Goal: Use online tool/utility: Utilize a website feature to perform a specific function

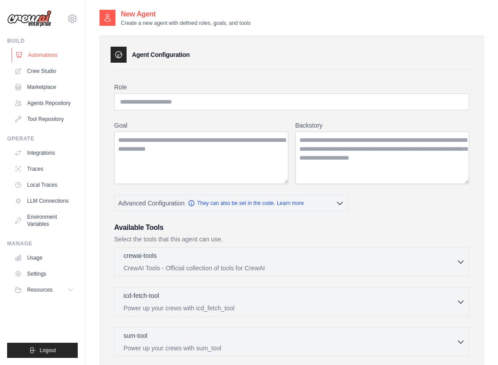
click at [44, 54] on link "Automations" at bounding box center [45, 55] width 67 height 14
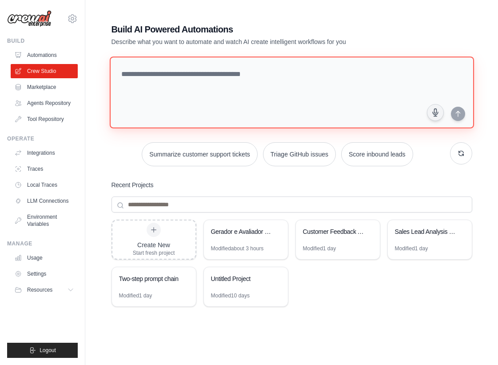
click at [185, 83] on textarea at bounding box center [291, 92] width 365 height 72
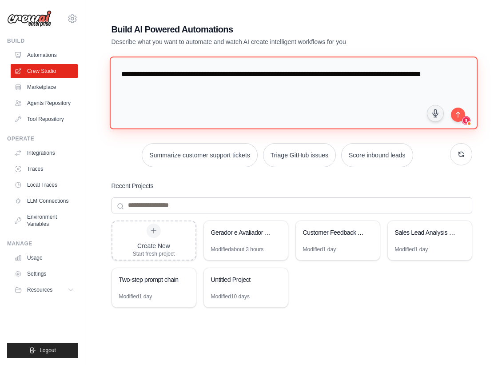
type textarea "**********"
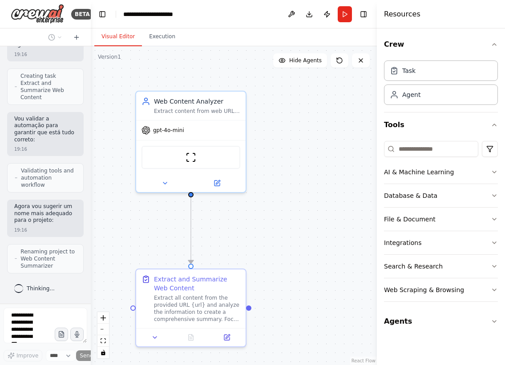
scroll to position [446, 0]
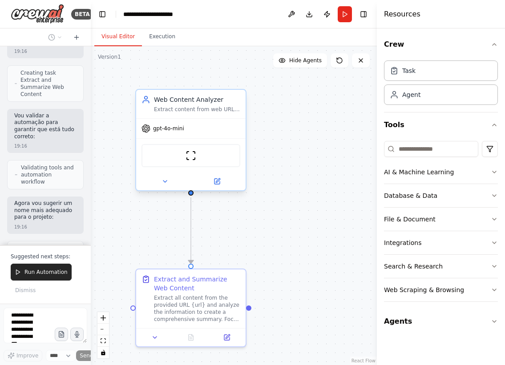
click at [206, 106] on div "Extract content from web URLs and create comprehensive summaries highlighting t…" at bounding box center [197, 109] width 86 height 7
click at [217, 180] on icon at bounding box center [216, 181] width 5 height 5
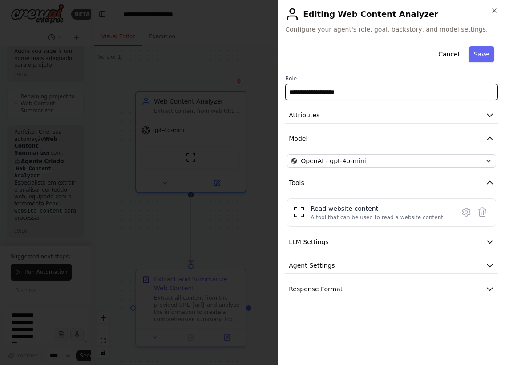
click at [361, 90] on input "**********" at bounding box center [391, 92] width 212 height 16
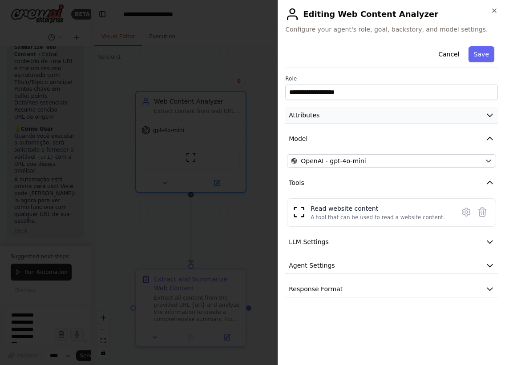
click at [302, 116] on span "Attributes" at bounding box center [304, 115] width 31 height 9
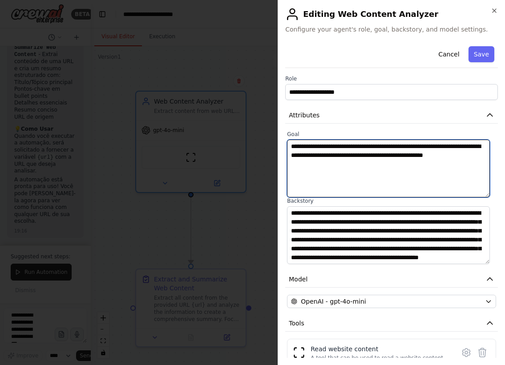
click at [323, 155] on textarea "**********" at bounding box center [388, 169] width 203 height 58
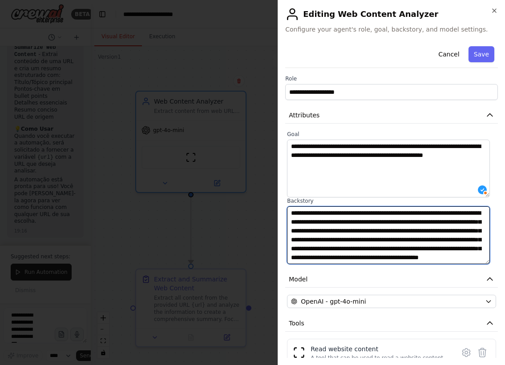
click at [329, 224] on textarea "**********" at bounding box center [388, 235] width 203 height 58
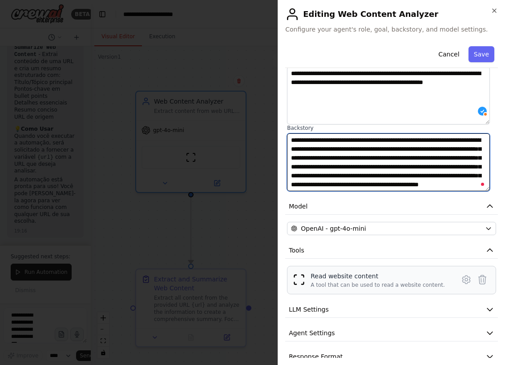
scroll to position [87, 0]
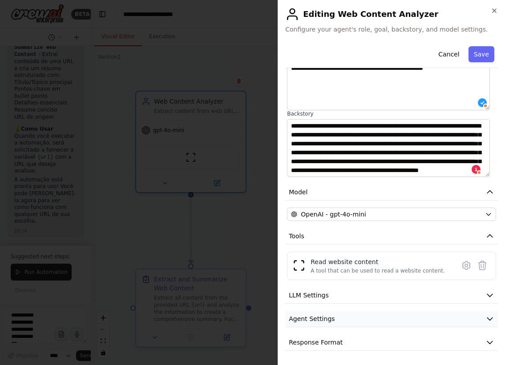
click at [354, 315] on button "Agent Settings" at bounding box center [391, 319] width 212 height 16
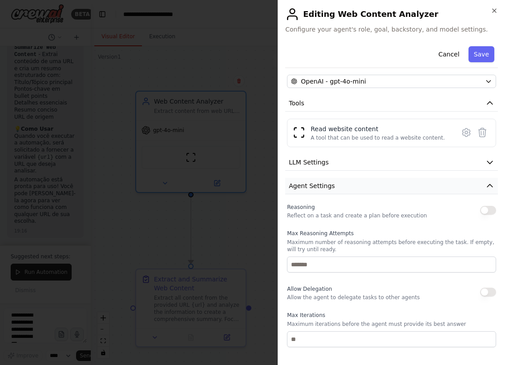
scroll to position [281, 0]
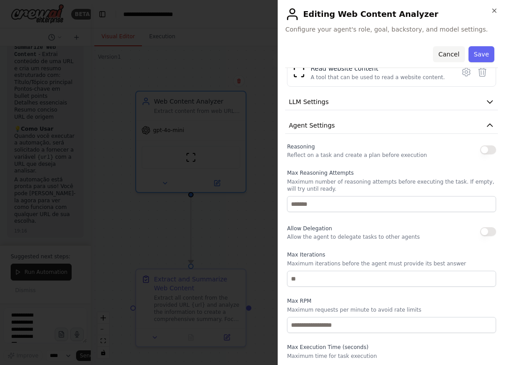
click at [443, 55] on button "Cancel" at bounding box center [449, 54] width 32 height 16
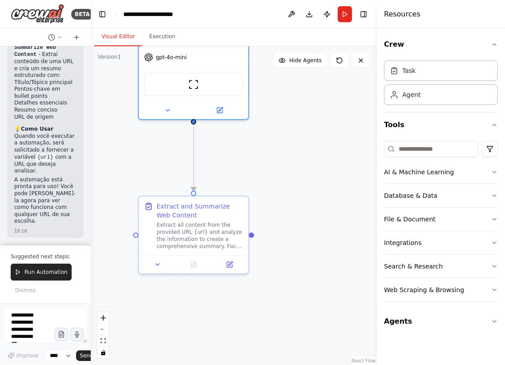
drag, startPoint x: 290, startPoint y: 247, endPoint x: 293, endPoint y: 174, distance: 73.0
click at [293, 174] on div ".deletable-edge-delete-btn { width: 20px; height: 20px; border: 0px solid #ffff…" at bounding box center [234, 205] width 286 height 319
click at [231, 261] on icon at bounding box center [230, 262] width 4 height 4
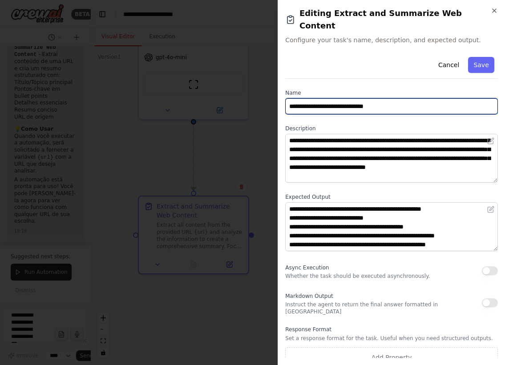
click at [387, 98] on input "**********" at bounding box center [391, 106] width 212 height 16
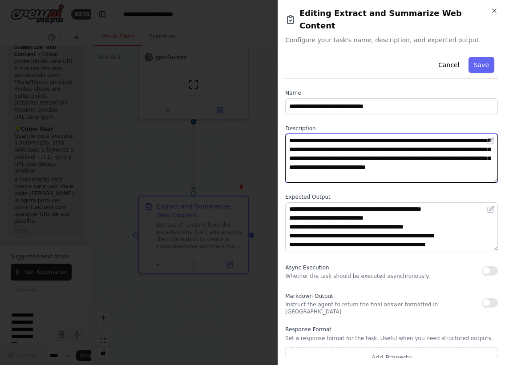
click at [414, 142] on textarea "**********" at bounding box center [391, 158] width 212 height 49
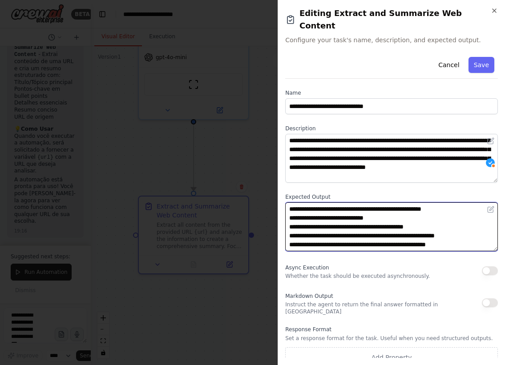
click at [367, 212] on textarea "**********" at bounding box center [391, 226] width 212 height 49
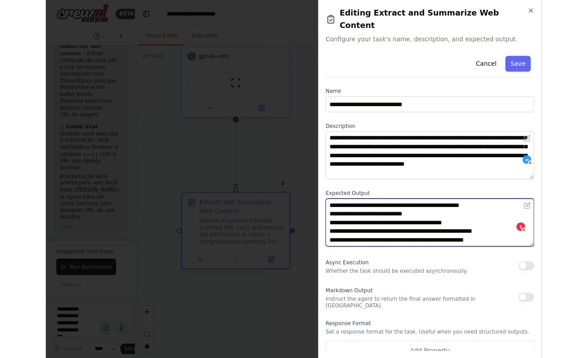
scroll to position [6, 0]
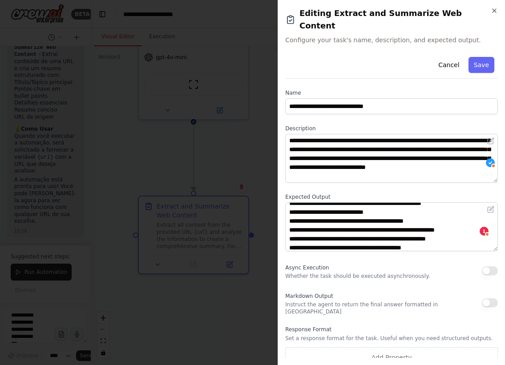
click at [261, 164] on div at bounding box center [252, 182] width 505 height 365
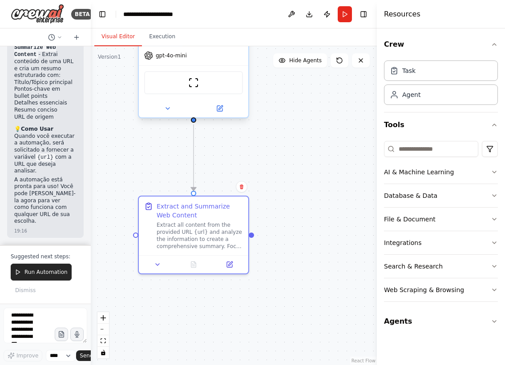
click at [206, 88] on div "ScrapeWebsiteTool" at bounding box center [193, 82] width 99 height 23
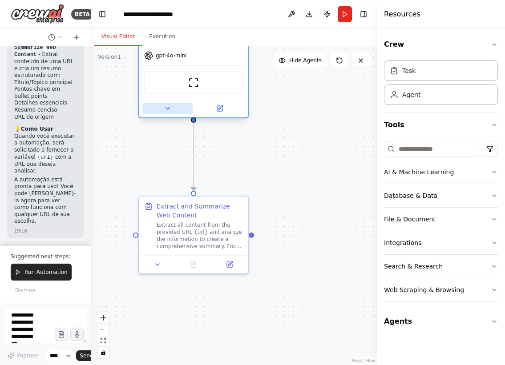
click at [172, 106] on button at bounding box center [167, 108] width 50 height 11
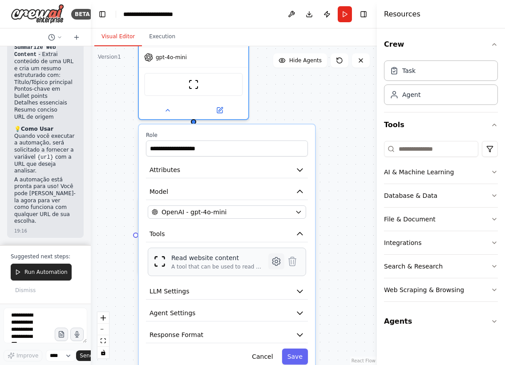
click at [275, 262] on icon at bounding box center [276, 261] width 3 height 3
click at [276, 260] on icon at bounding box center [276, 261] width 3 height 3
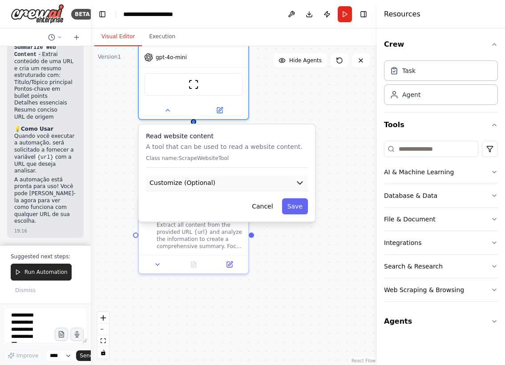
click at [223, 181] on button "Customize (Optional)" at bounding box center [227, 183] width 162 height 16
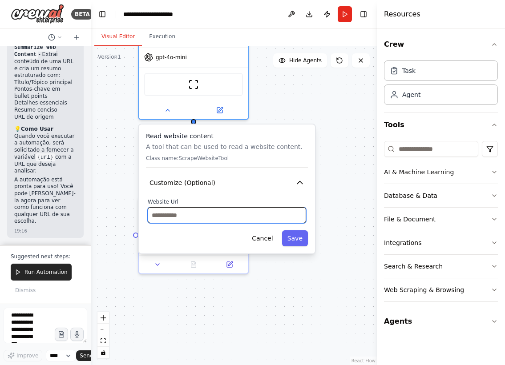
click at [179, 217] on input "text" at bounding box center [227, 215] width 158 height 16
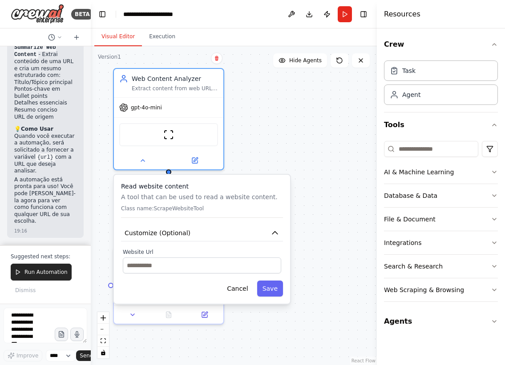
drag, startPoint x: 333, startPoint y: 110, endPoint x: 308, endPoint y: 160, distance: 56.1
click at [308, 160] on div ".deletable-edge-delete-btn { width: 20px; height: 20px; border: 0px solid #ffff…" at bounding box center [234, 205] width 286 height 319
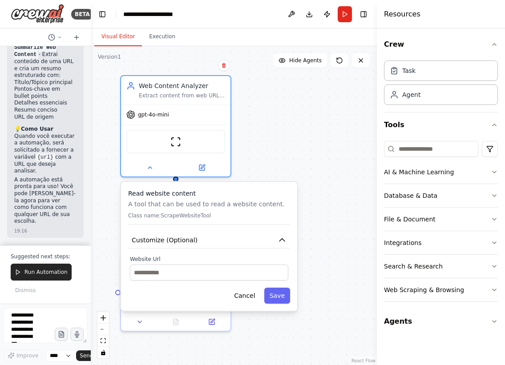
drag, startPoint x: 303, startPoint y: 137, endPoint x: 310, endPoint y: 144, distance: 10.1
click at [310, 144] on div ".deletable-edge-delete-btn { width: 20px; height: 20px; border: 0px solid #ffff…" at bounding box center [234, 205] width 286 height 319
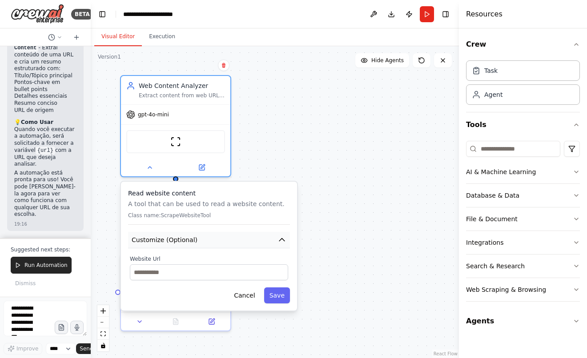
click at [282, 240] on icon "button" at bounding box center [281, 240] width 5 height 3
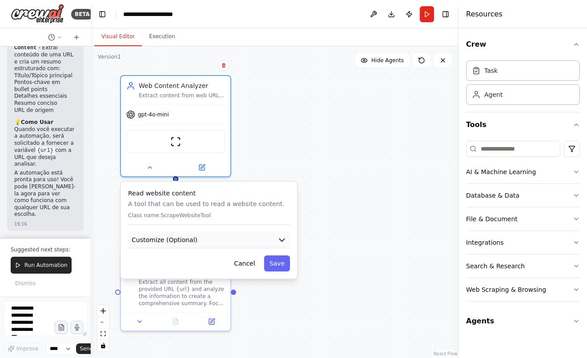
click at [282, 240] on icon "button" at bounding box center [281, 240] width 5 height 3
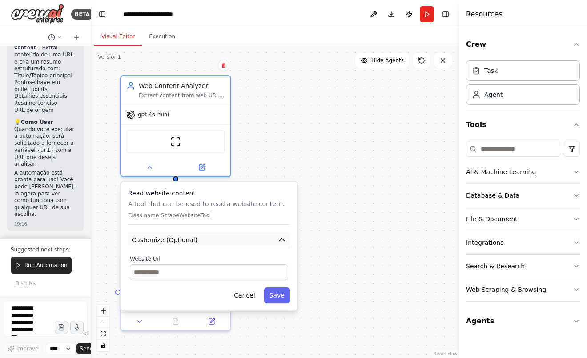
click at [193, 236] on span "Customize (Optional)" at bounding box center [165, 240] width 66 height 9
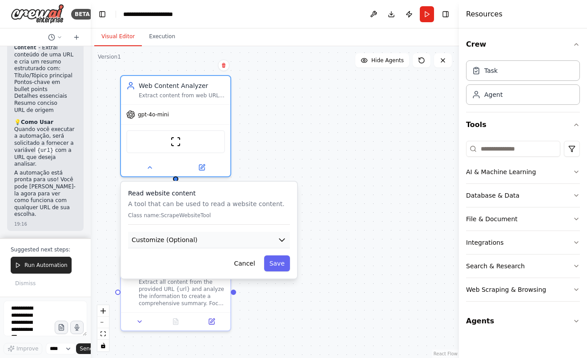
click at [193, 236] on span "Customize (Optional)" at bounding box center [165, 240] width 66 height 9
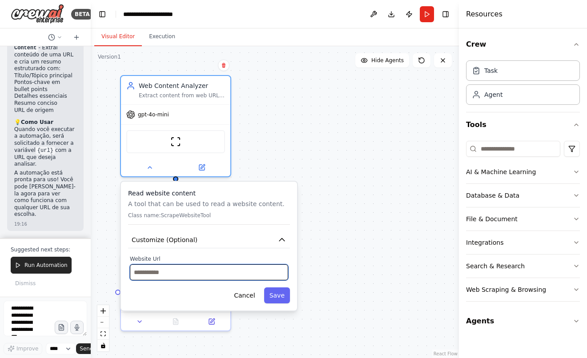
click at [195, 276] on input "text" at bounding box center [209, 273] width 158 height 16
click at [425, 14] on button "Run" at bounding box center [427, 14] width 14 height 16
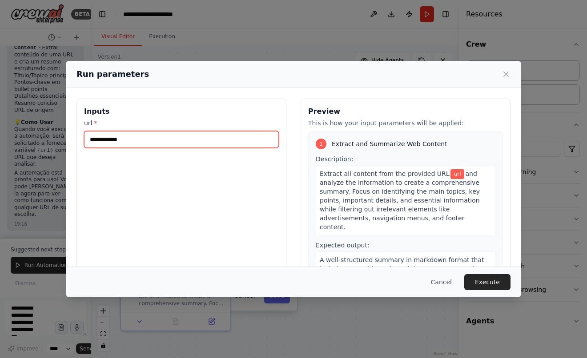
click at [127, 144] on input "url *" at bounding box center [181, 139] width 195 height 17
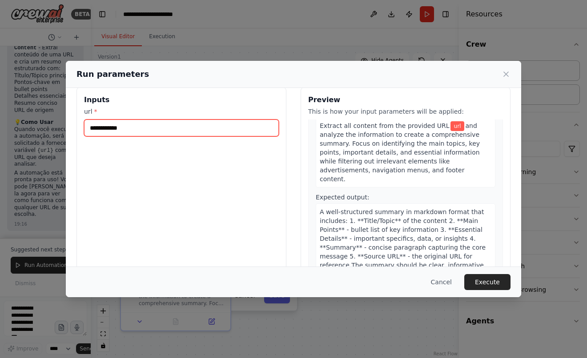
scroll to position [0, 0]
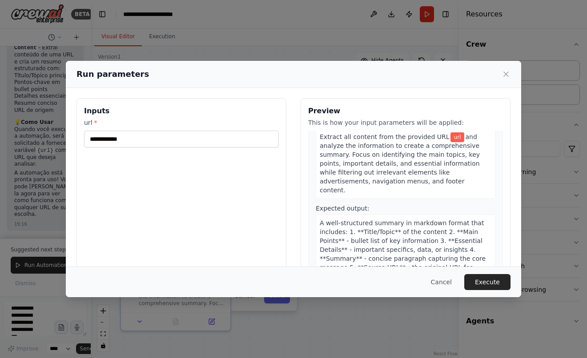
click at [446, 283] on button "Cancel" at bounding box center [441, 282] width 35 height 16
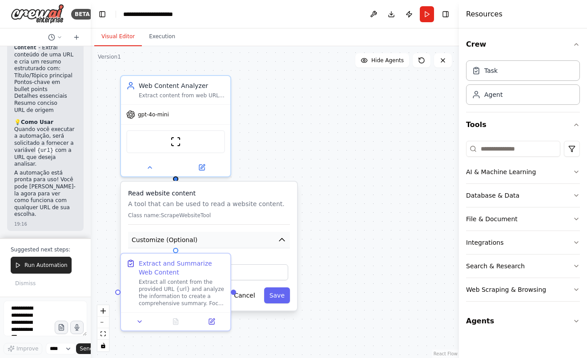
click at [282, 242] on icon "button" at bounding box center [281, 240] width 9 height 9
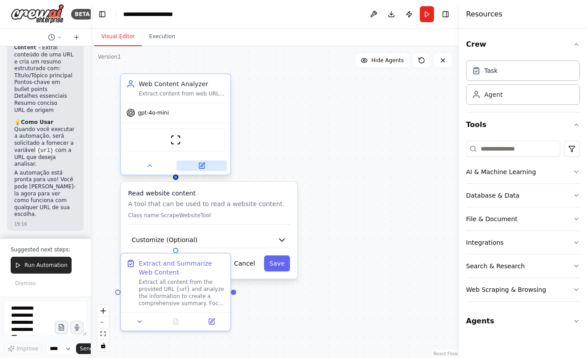
click at [199, 164] on icon at bounding box center [201, 165] width 5 height 5
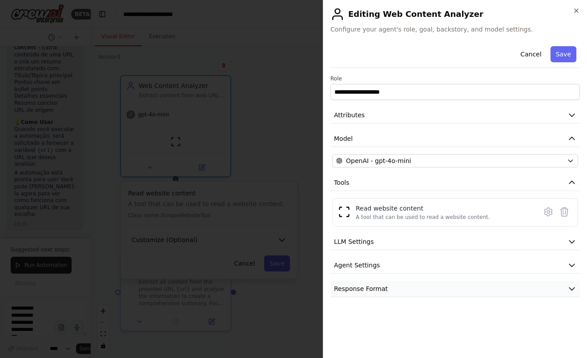
click at [401, 286] on button "Response Format" at bounding box center [454, 289] width 249 height 16
click at [389, 293] on button "Response Format" at bounding box center [454, 289] width 249 height 16
click at [392, 264] on button "Agent Settings" at bounding box center [454, 265] width 249 height 16
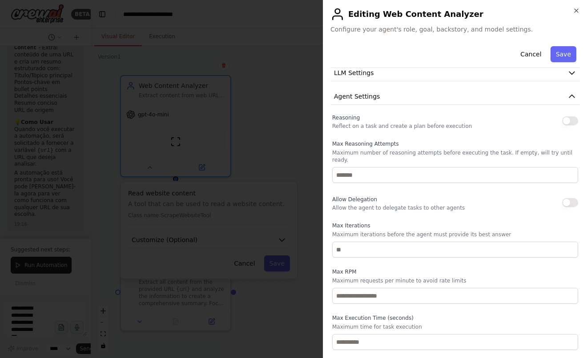
scroll to position [192, 0]
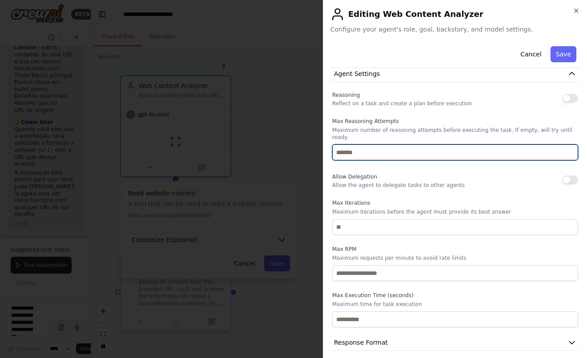
click at [404, 150] on input "number" at bounding box center [455, 152] width 246 height 16
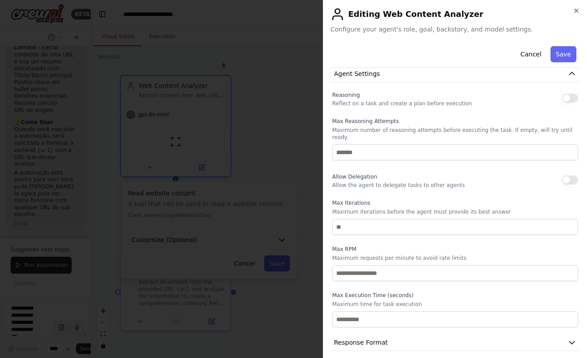
click at [308, 138] on div at bounding box center [293, 179] width 587 height 358
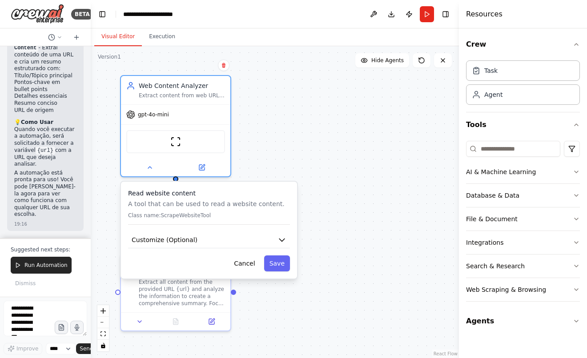
scroll to position [810, 0]
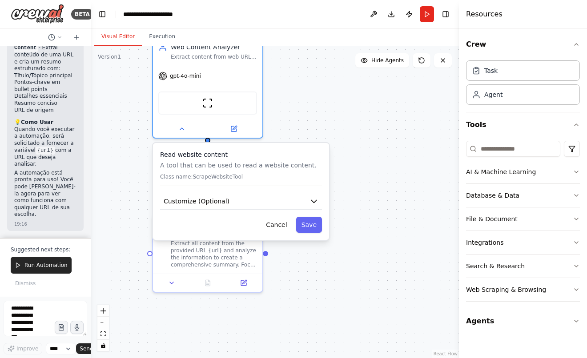
drag, startPoint x: 336, startPoint y: 194, endPoint x: 369, endPoint y: 154, distance: 51.5
click at [369, 154] on div ".deletable-edge-delete-btn { width: 20px; height: 20px; border: 0px solid #ffff…" at bounding box center [275, 202] width 368 height 312
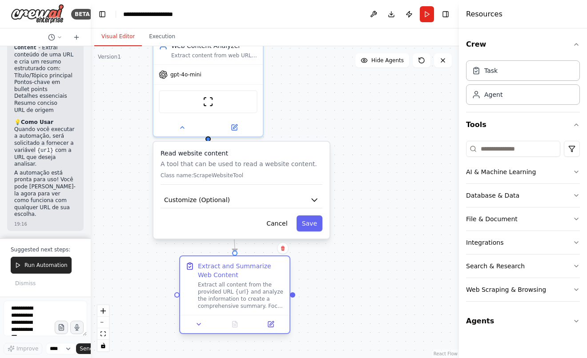
drag, startPoint x: 221, startPoint y: 255, endPoint x: 252, endPoint y: 299, distance: 54.3
click at [252, 299] on div "Extract all content from the provided URL {url} and analyze the information to …" at bounding box center [241, 295] width 86 height 28
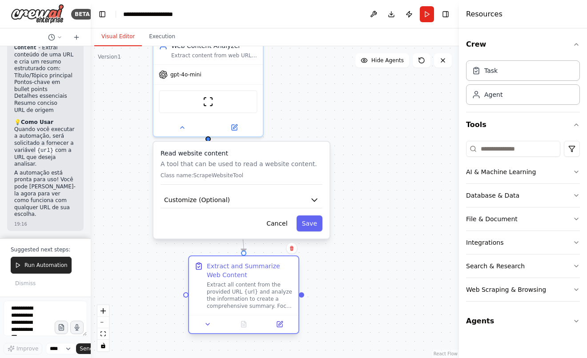
click at [255, 293] on div "Extract all content from the provided URL {url} and analyze the information to …" at bounding box center [250, 295] width 86 height 28
click at [282, 325] on icon at bounding box center [279, 324] width 5 height 5
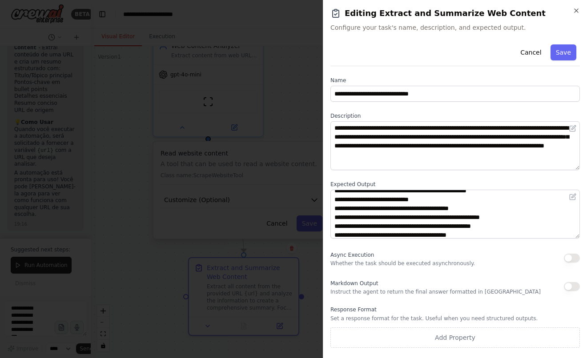
scroll to position [36, 0]
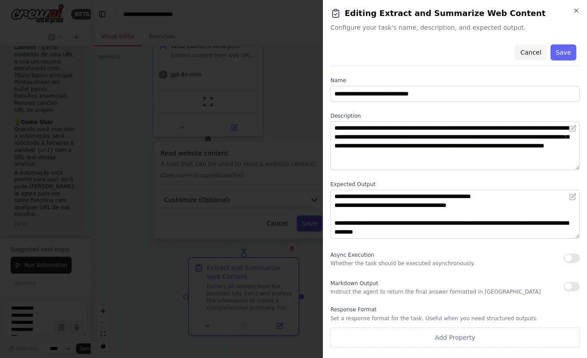
click at [504, 50] on button "Cancel" at bounding box center [531, 52] width 32 height 16
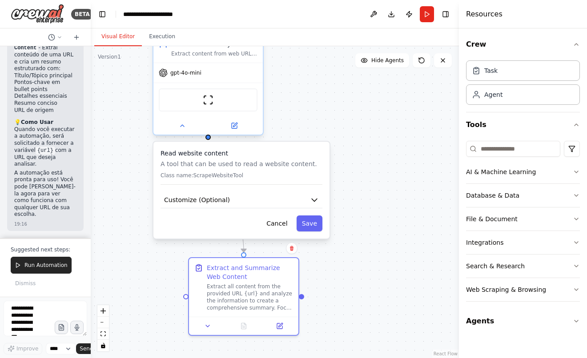
click at [200, 103] on div "ScrapeWebsiteTool" at bounding box center [208, 99] width 99 height 23
click at [312, 198] on icon "button" at bounding box center [314, 200] width 9 height 9
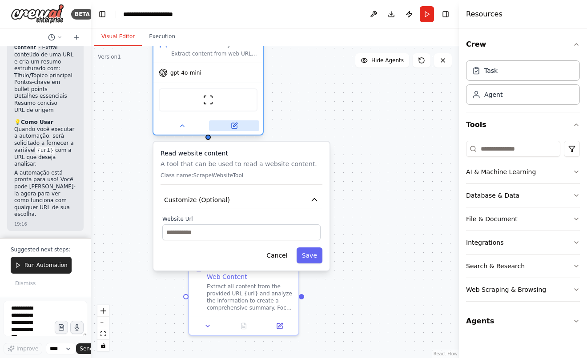
click at [232, 125] on icon at bounding box center [234, 125] width 5 height 5
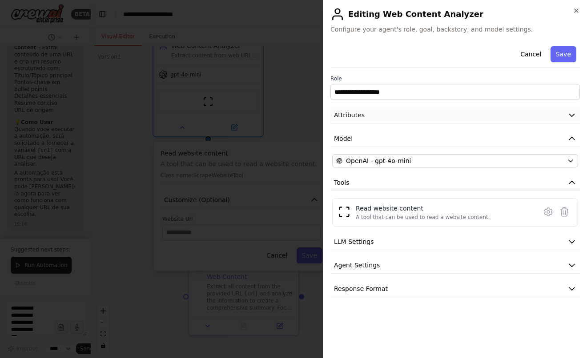
click at [392, 118] on button "Attributes" at bounding box center [454, 115] width 249 height 16
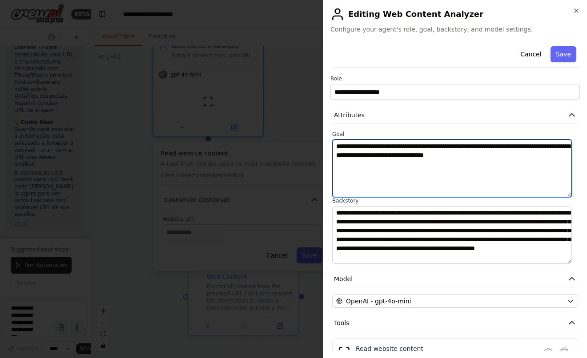
click at [397, 146] on textarea "**********" at bounding box center [452, 169] width 240 height 58
type textarea "**********"
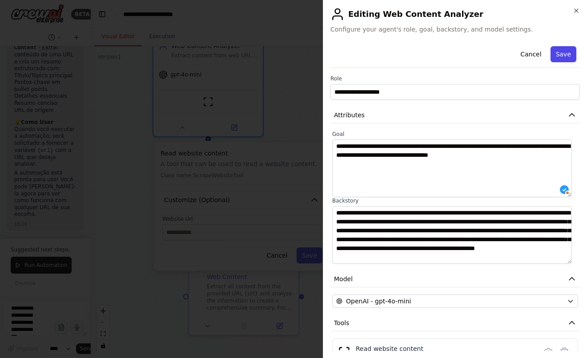
click at [504, 52] on button "Save" at bounding box center [563, 54] width 26 height 16
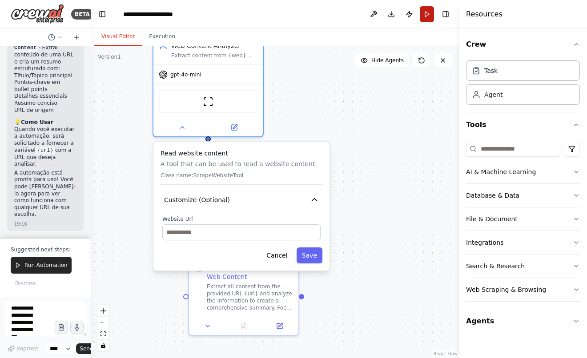
click at [429, 17] on button "Run" at bounding box center [427, 14] width 14 height 16
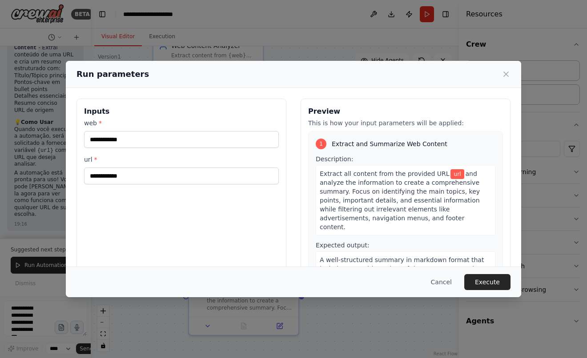
click at [450, 172] on span "url" at bounding box center [457, 174] width 14 height 10
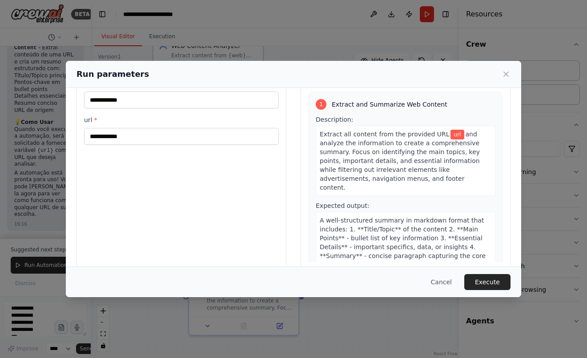
scroll to position [0, 0]
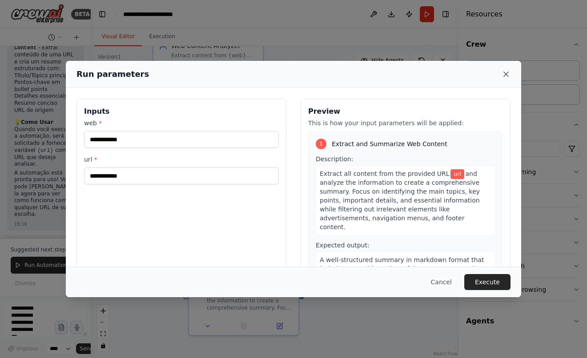
click at [503, 72] on icon at bounding box center [505, 74] width 9 height 9
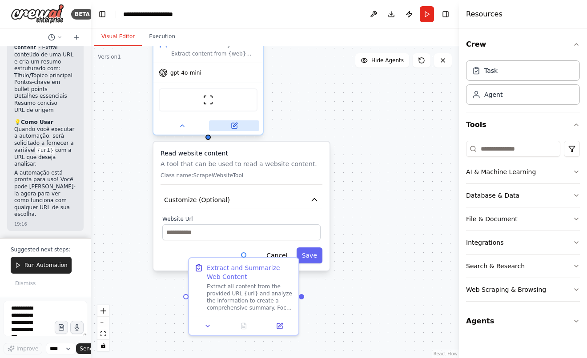
click at [236, 128] on icon at bounding box center [234, 125] width 5 height 5
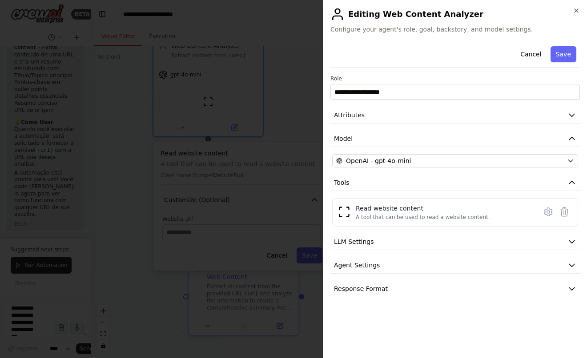
click at [402, 129] on div "**********" at bounding box center [454, 170] width 249 height 255
click at [400, 114] on button "Attributes" at bounding box center [454, 115] width 249 height 16
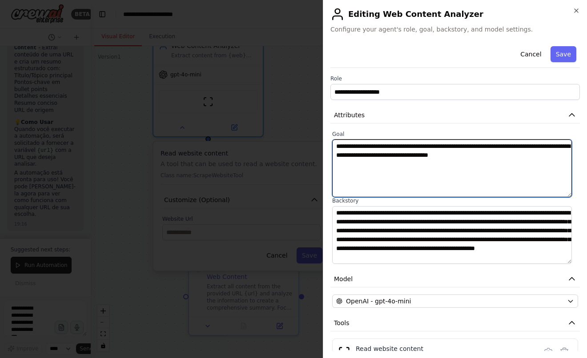
drag, startPoint x: 412, startPoint y: 149, endPoint x: 411, endPoint y: 158, distance: 8.9
click at [412, 149] on textarea "**********" at bounding box center [452, 169] width 240 height 58
type textarea "**********"
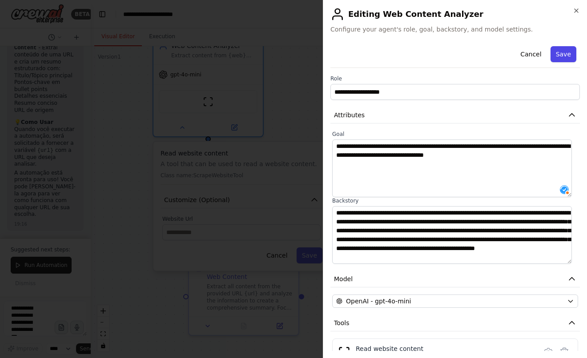
click at [504, 52] on button "Save" at bounding box center [563, 54] width 26 height 16
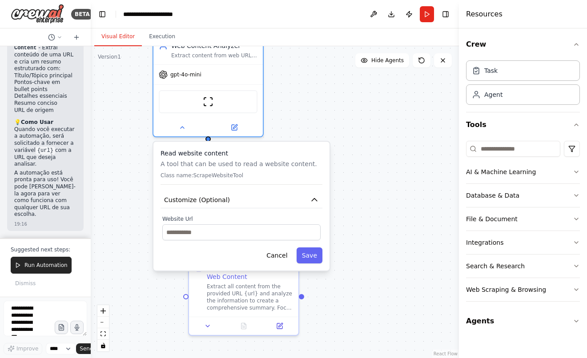
click at [399, 184] on div ".deletable-edge-delete-btn { width: 20px; height: 20px; border: 0px solid #ffff…" at bounding box center [275, 202] width 368 height 312
click at [256, 304] on div "Extract all content from the provided URL {url} and analyze the information to …" at bounding box center [250, 295] width 86 height 28
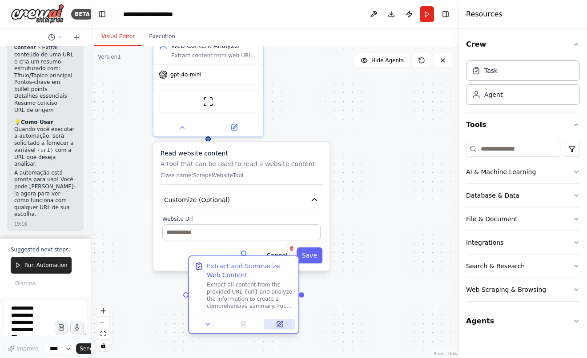
click at [280, 325] on icon at bounding box center [279, 324] width 5 height 5
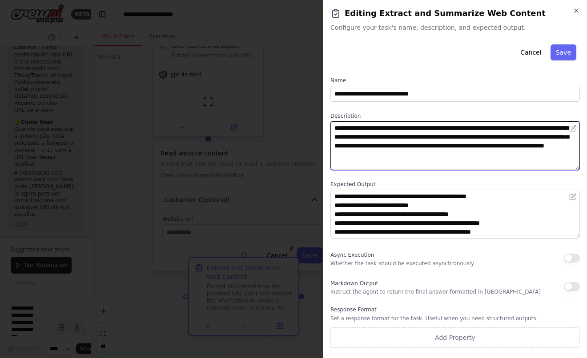
click at [460, 126] on textarea "**********" at bounding box center [454, 145] width 249 height 49
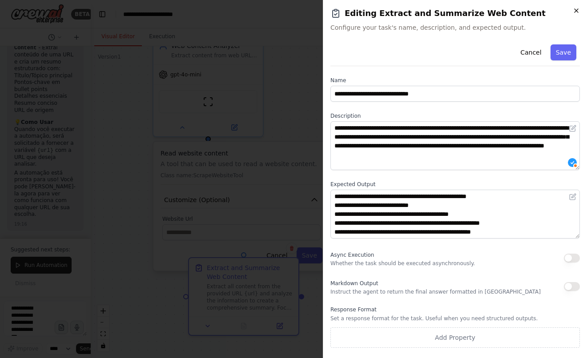
click at [504, 11] on icon "button" at bounding box center [576, 10] width 7 height 7
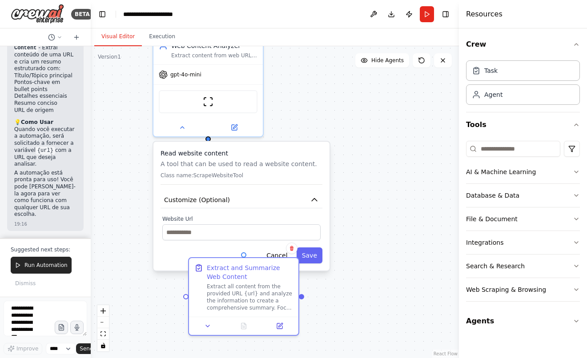
click at [428, 10] on button "Run" at bounding box center [427, 14] width 14 height 16
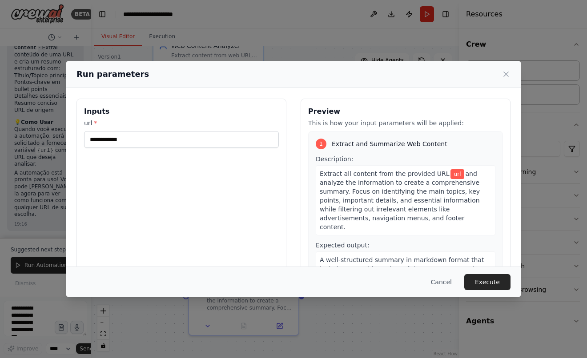
click at [428, 16] on div "Run parameters Inputs url * Preview This is how your input parameters will be a…" at bounding box center [293, 179] width 587 height 358
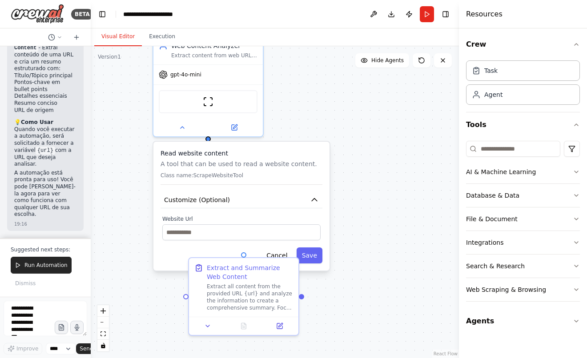
click at [428, 16] on button "Run" at bounding box center [427, 14] width 14 height 16
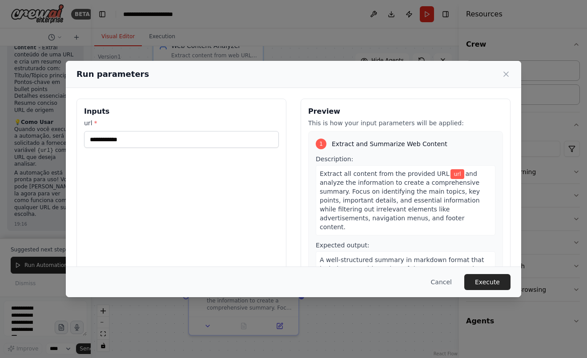
click at [368, 188] on span "and analyze the information to create a comprehensive summary. Focus on identif…" at bounding box center [400, 200] width 160 height 60
drag, startPoint x: 318, startPoint y: 174, endPoint x: 434, endPoint y: 173, distance: 116.0
click at [434, 173] on span "Extract all content from the provided URL" at bounding box center [385, 173] width 130 height 7
copy span "Extract all content from the provided URL"
